Goal: Find specific page/section: Find specific page/section

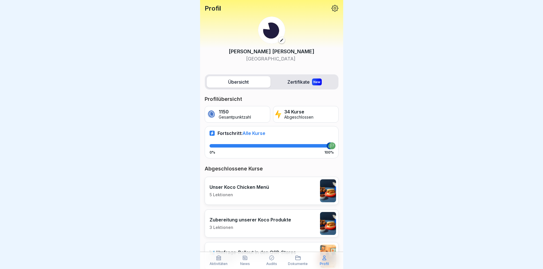
click at [297, 258] on icon at bounding box center [298, 258] width 6 height 6
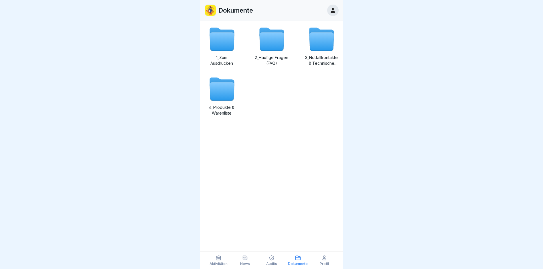
click at [220, 86] on icon at bounding box center [222, 91] width 25 height 18
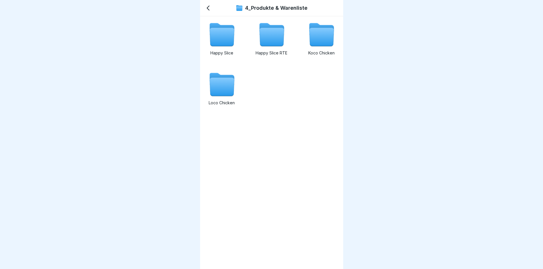
click at [227, 88] on icon at bounding box center [222, 87] width 25 height 18
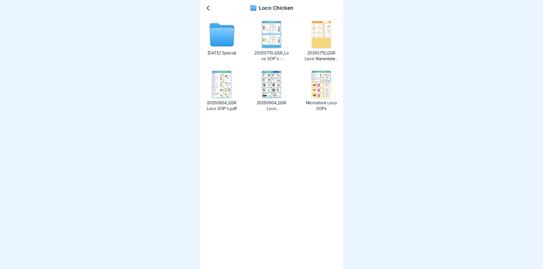
click at [223, 40] on icon at bounding box center [222, 37] width 25 height 18
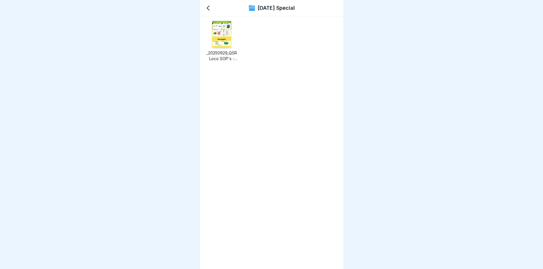
click at [223, 40] on img at bounding box center [221, 34] width 19 height 27
